Goal: Browse casually: Explore the website without a specific task or goal

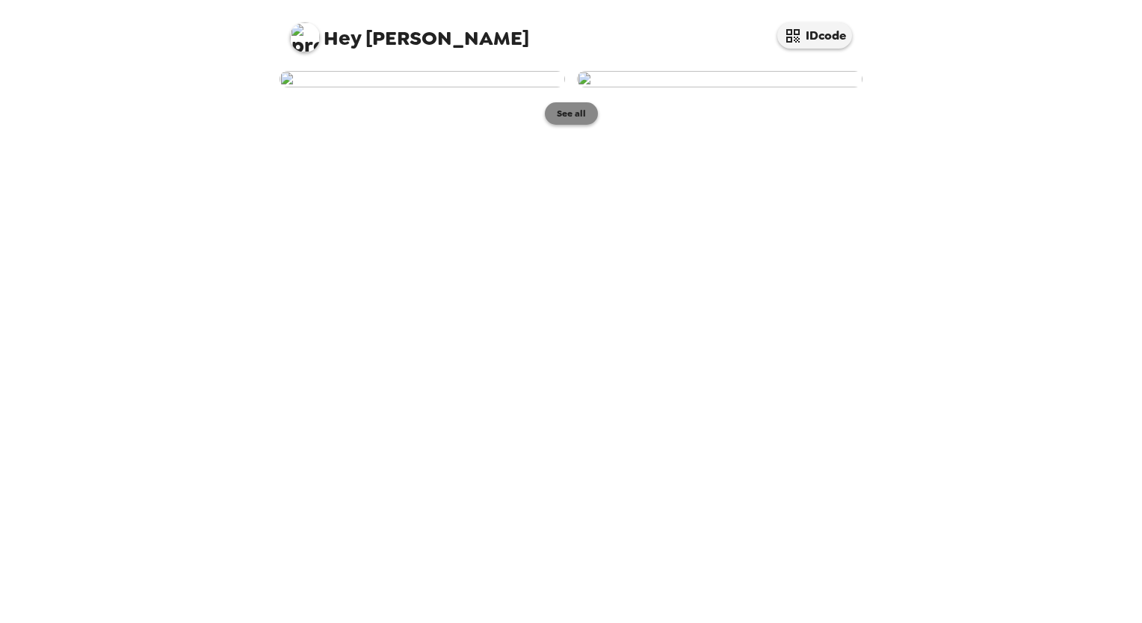
click at [572, 125] on button "See all" at bounding box center [571, 113] width 53 height 22
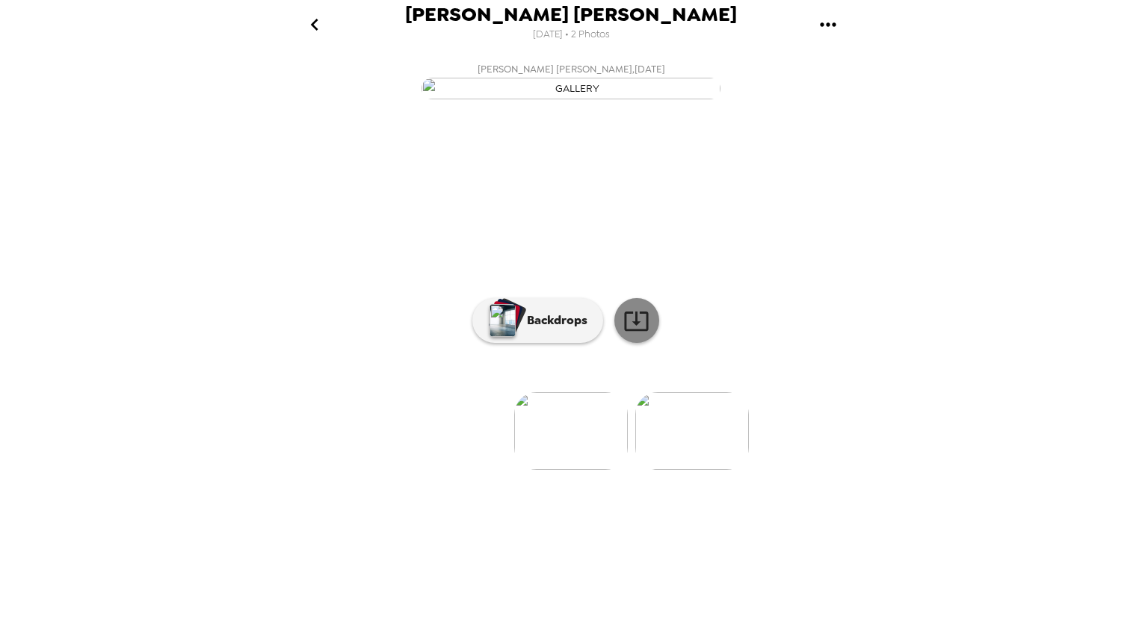
click at [628, 334] on icon at bounding box center [636, 321] width 26 height 26
click at [238, 281] on div "[PERSON_NAME] [PERSON_NAME] [DATE] • 2 Photos [PERSON_NAME] [PERSON_NAME] , [DA…" at bounding box center [571, 311] width 1142 height 623
click at [540, 330] on p "Backdrops" at bounding box center [553, 321] width 68 height 18
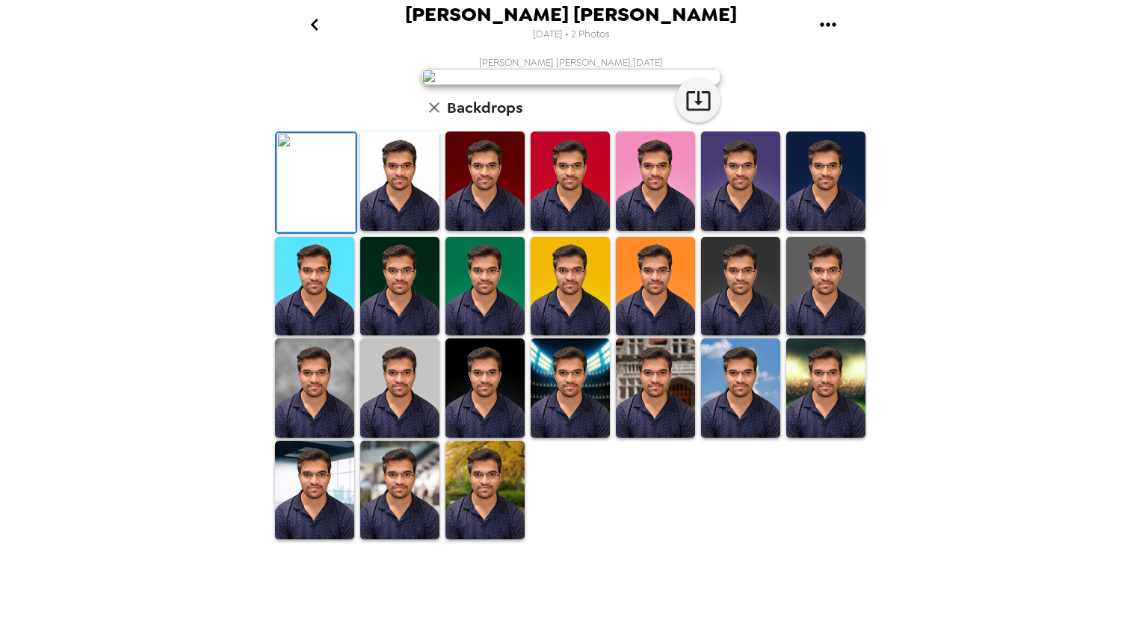
scroll to position [224, 0]
click at [395, 231] on img at bounding box center [399, 181] width 79 height 99
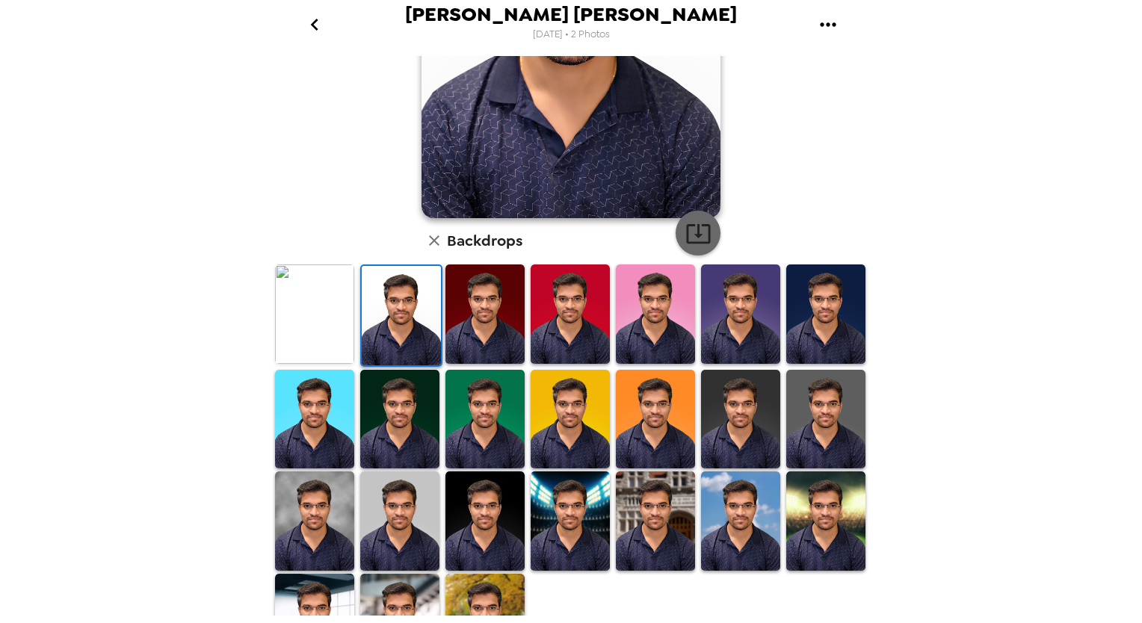
click at [693, 232] on icon "button" at bounding box center [698, 233] width 24 height 19
click at [472, 309] on img at bounding box center [484, 314] width 79 height 99
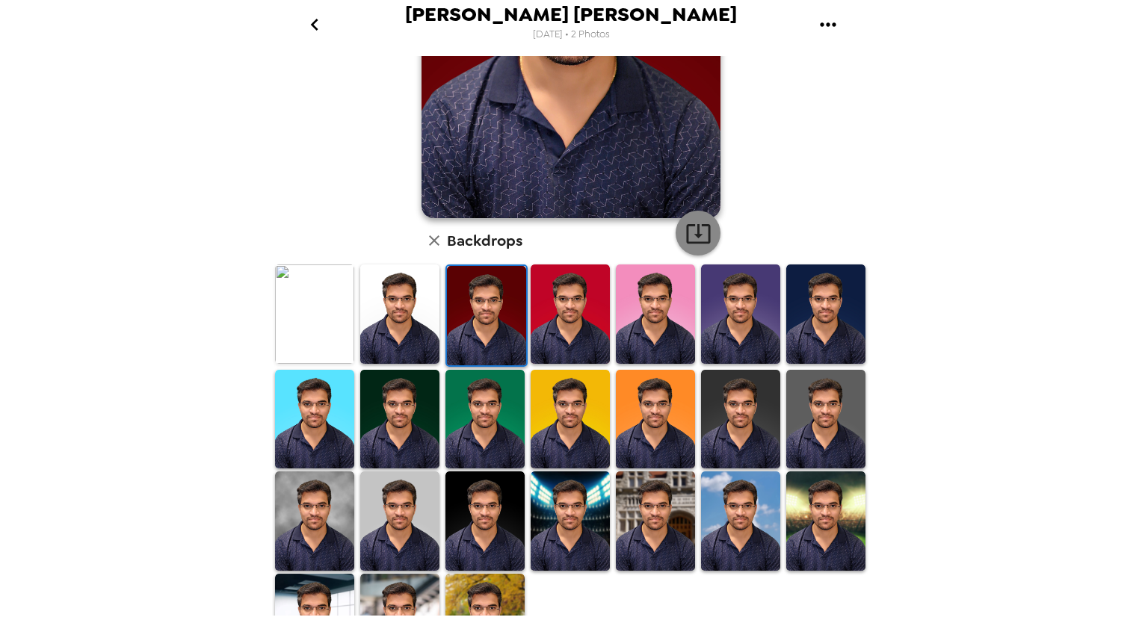
click at [689, 232] on icon "button" at bounding box center [698, 233] width 26 height 26
click at [562, 317] on img at bounding box center [570, 314] width 79 height 99
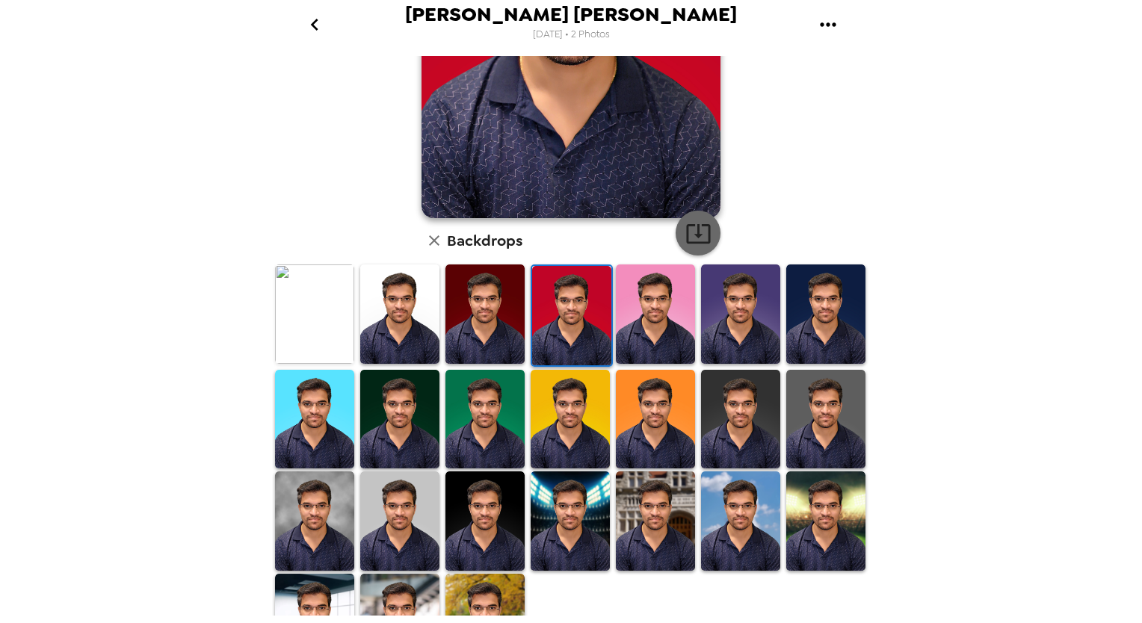
click at [698, 232] on icon "button" at bounding box center [698, 233] width 26 height 26
drag, startPoint x: 635, startPoint y: 306, endPoint x: 688, endPoint y: 250, distance: 77.7
click at [635, 306] on img at bounding box center [655, 314] width 79 height 99
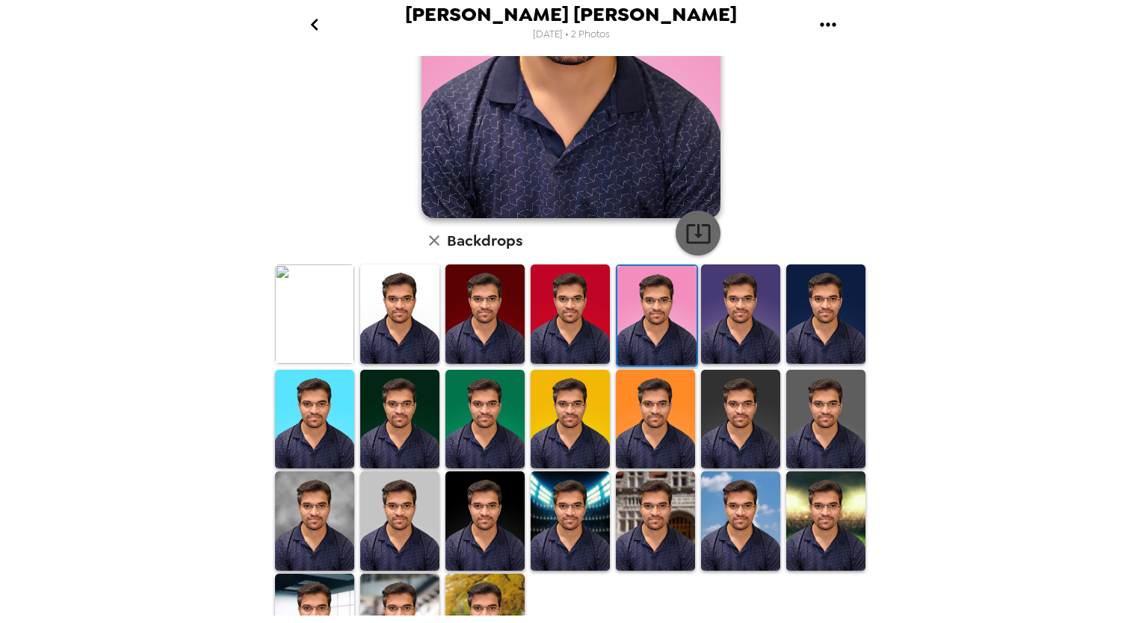
click at [699, 233] on icon "button" at bounding box center [698, 233] width 26 height 26
click at [729, 315] on img at bounding box center [740, 314] width 79 height 99
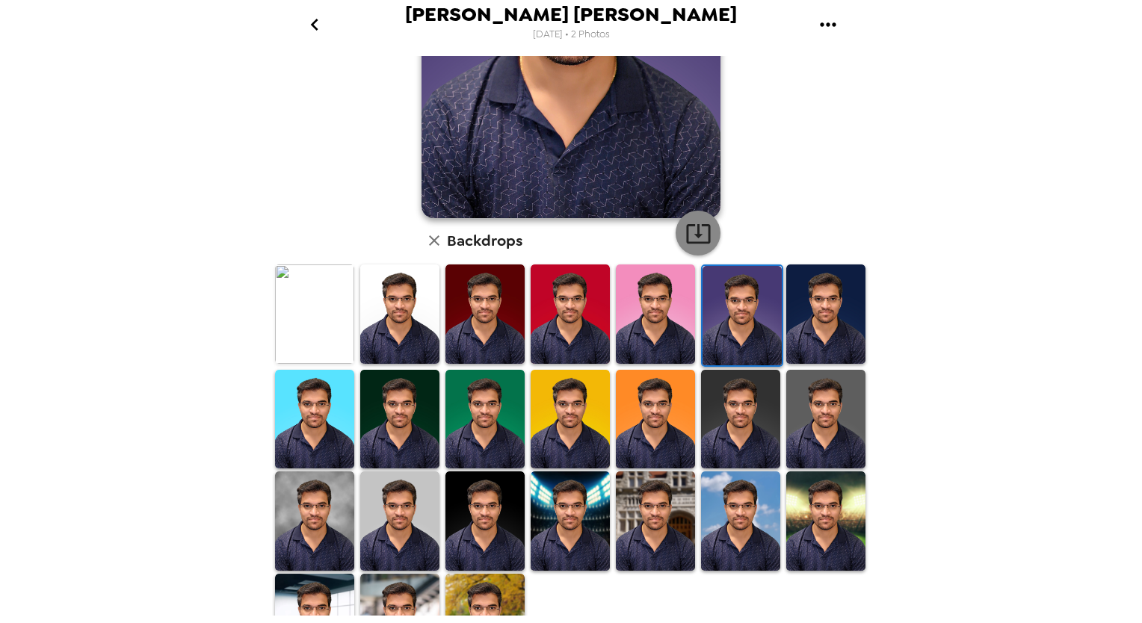
click at [698, 244] on icon "button" at bounding box center [698, 233] width 26 height 26
click at [797, 315] on img at bounding box center [825, 314] width 79 height 99
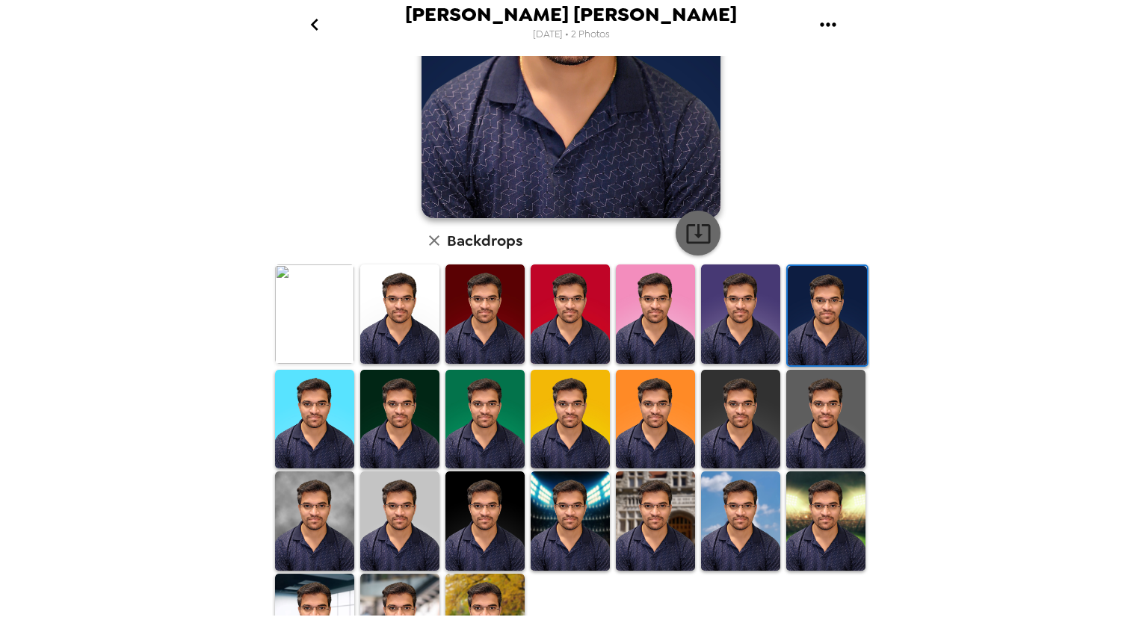
click at [698, 238] on icon "button" at bounding box center [698, 233] width 26 height 26
click at [336, 399] on img at bounding box center [314, 419] width 79 height 99
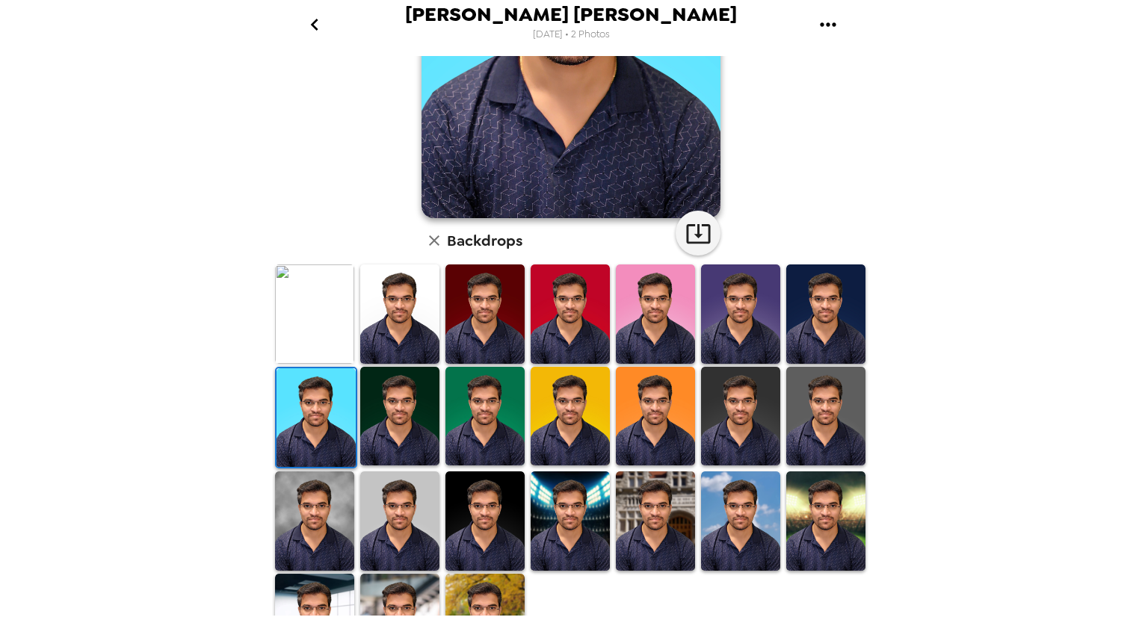
click at [384, 407] on img at bounding box center [399, 416] width 79 height 99
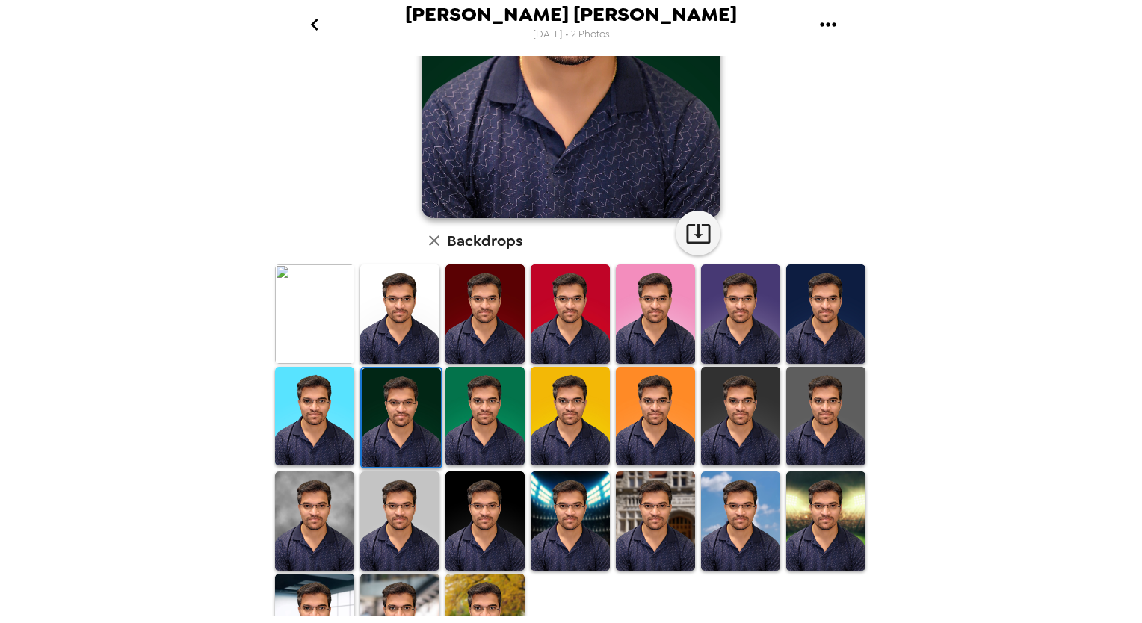
click at [313, 390] on img at bounding box center [314, 416] width 79 height 99
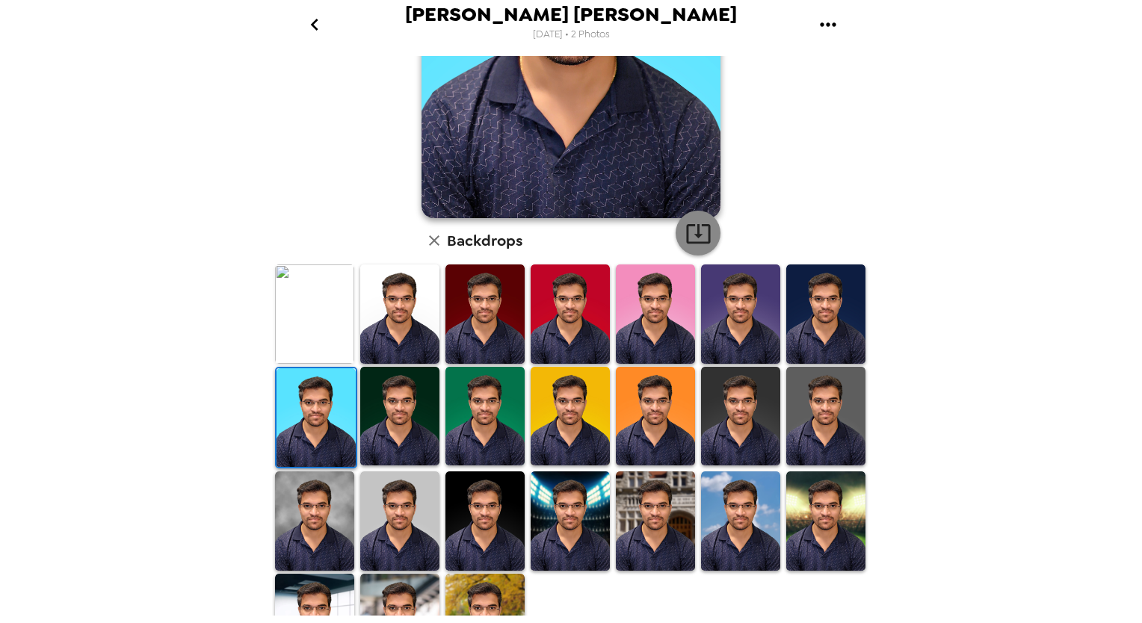
click at [691, 230] on icon "button" at bounding box center [698, 233] width 26 height 26
drag, startPoint x: 577, startPoint y: 419, endPoint x: 688, endPoint y: 265, distance: 189.4
click at [577, 419] on img at bounding box center [570, 416] width 79 height 99
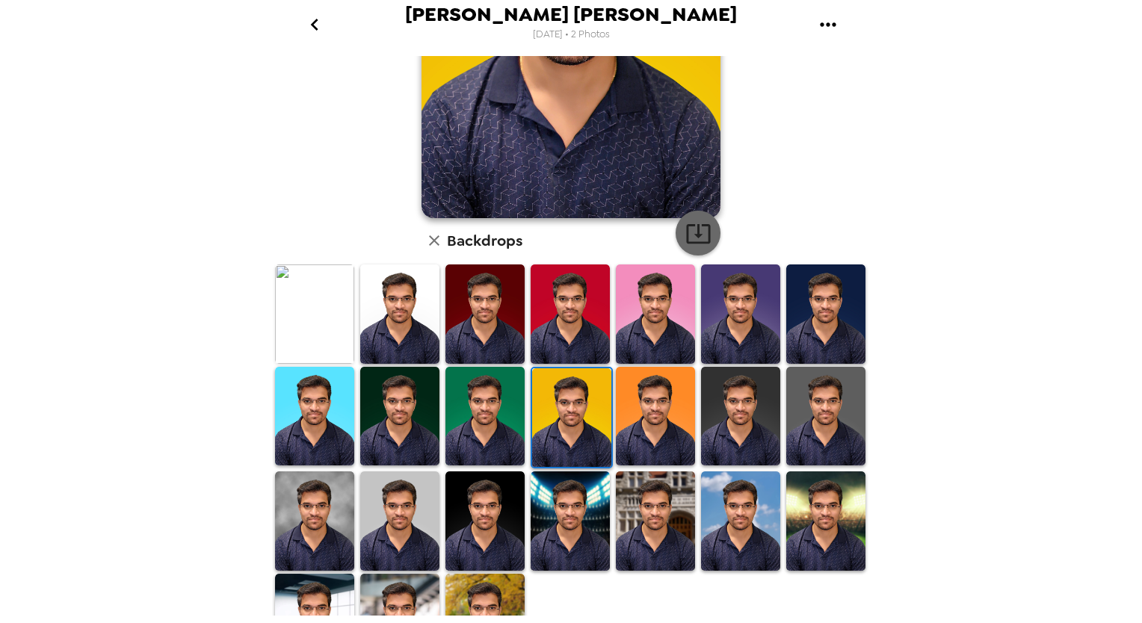
click at [694, 241] on icon "button" at bounding box center [698, 233] width 26 height 26
drag, startPoint x: 825, startPoint y: 507, endPoint x: 720, endPoint y: 267, distance: 262.0
click at [825, 507] on img at bounding box center [825, 521] width 79 height 99
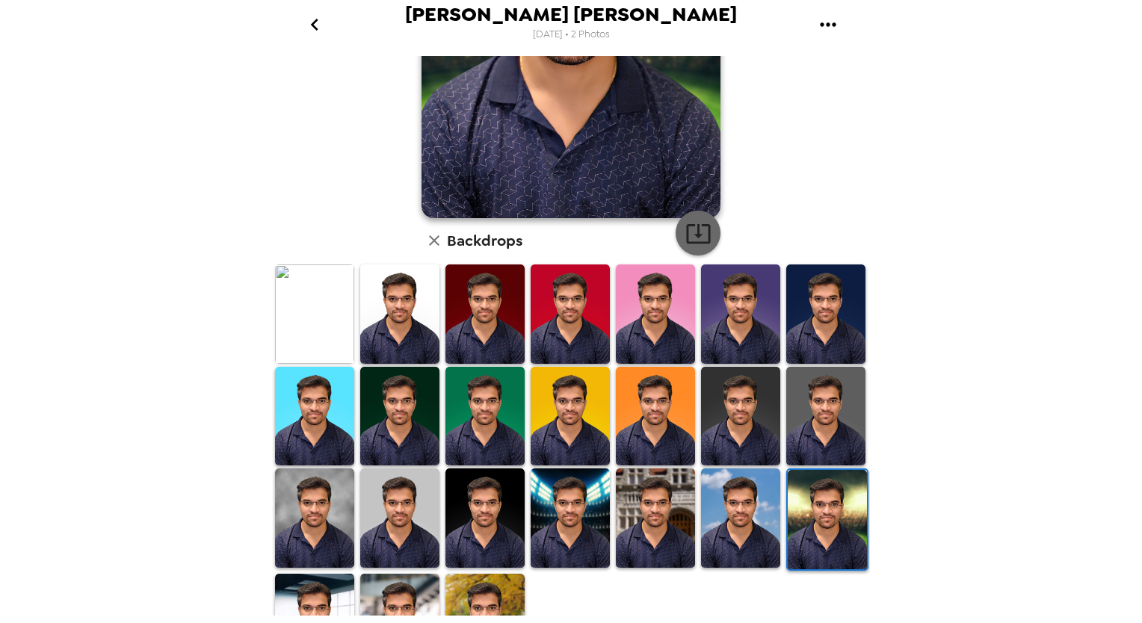
click at [697, 239] on icon "button" at bounding box center [698, 233] width 26 height 26
click at [724, 505] on img at bounding box center [740, 518] width 79 height 99
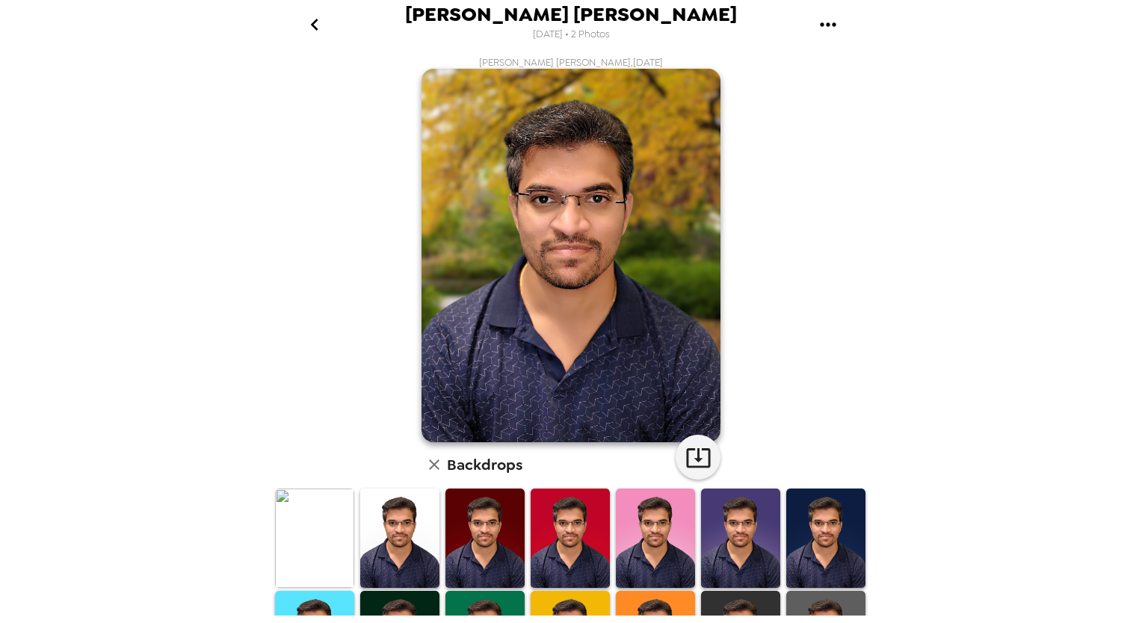
scroll to position [274, 0]
